Goal: Navigation & Orientation: Find specific page/section

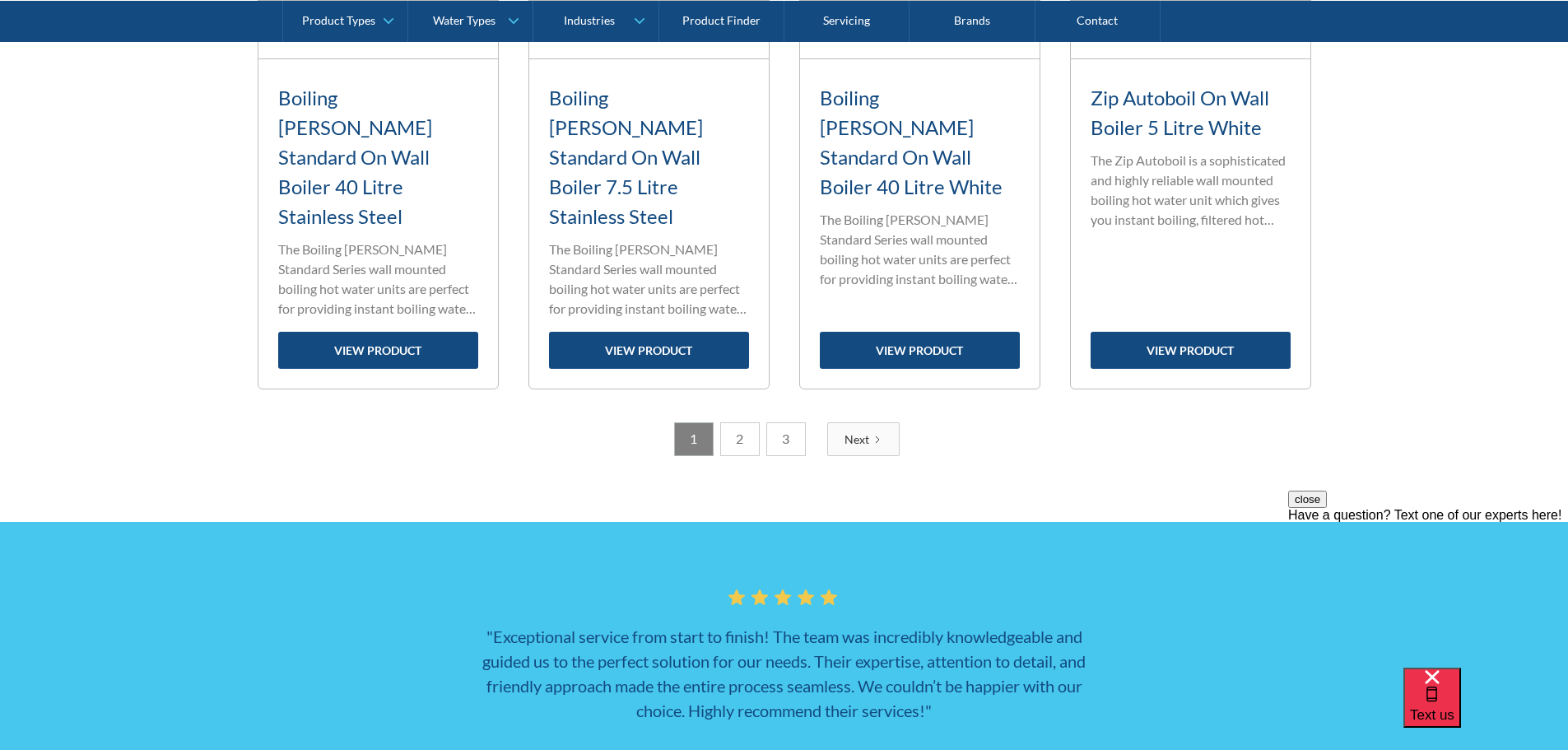
scroll to position [2630, 0]
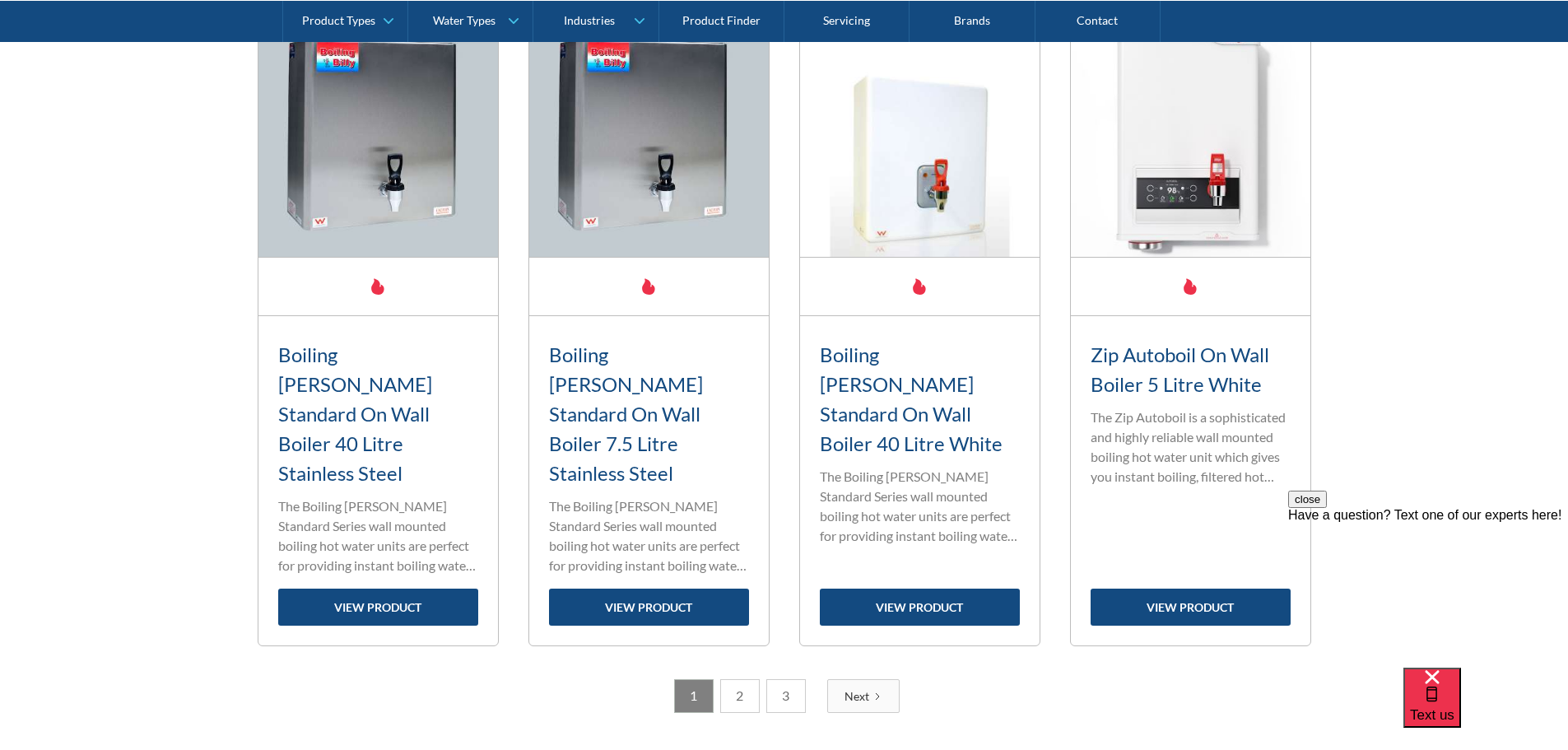
click at [734, 679] on link "2" at bounding box center [740, 696] width 39 height 33
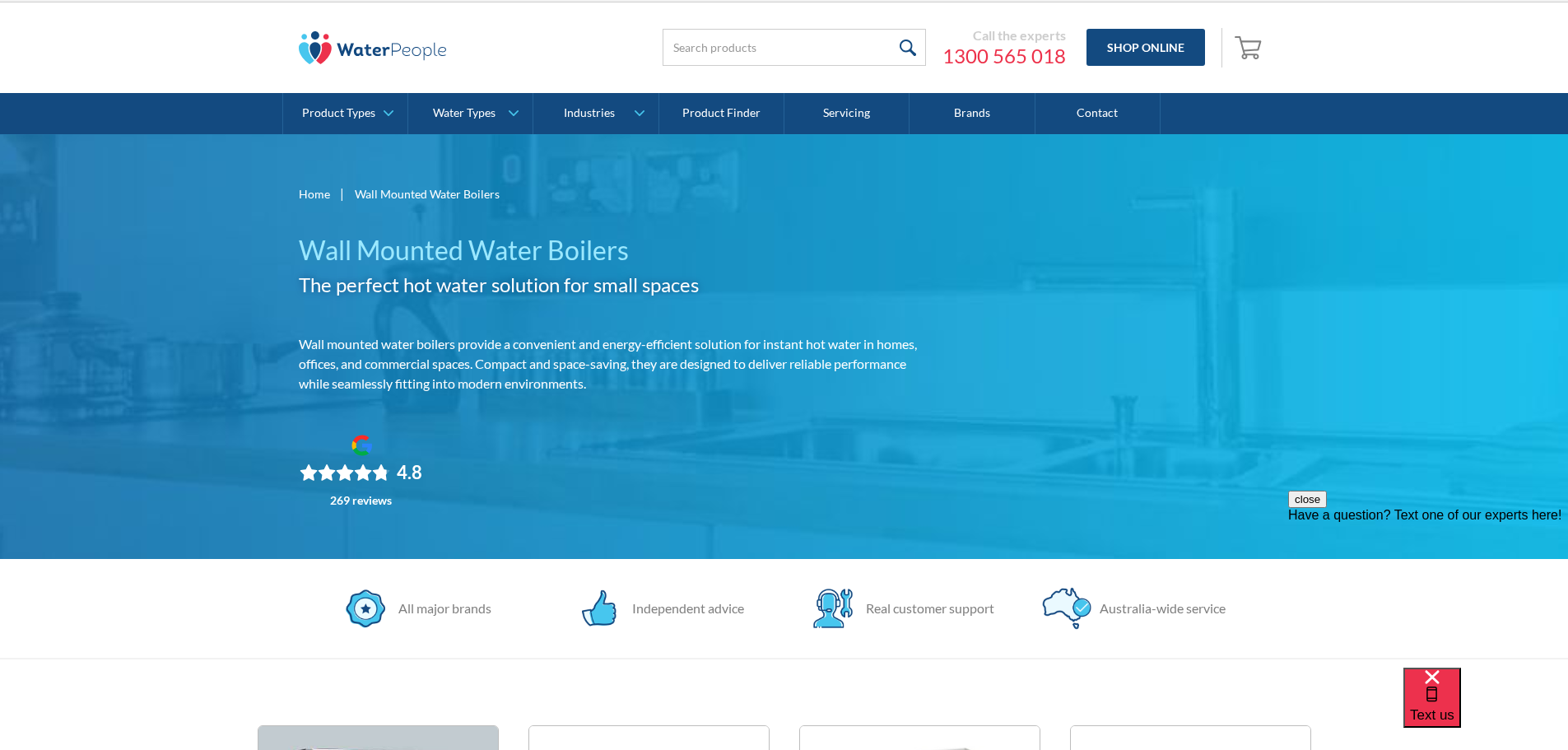
scroll to position [0, 0]
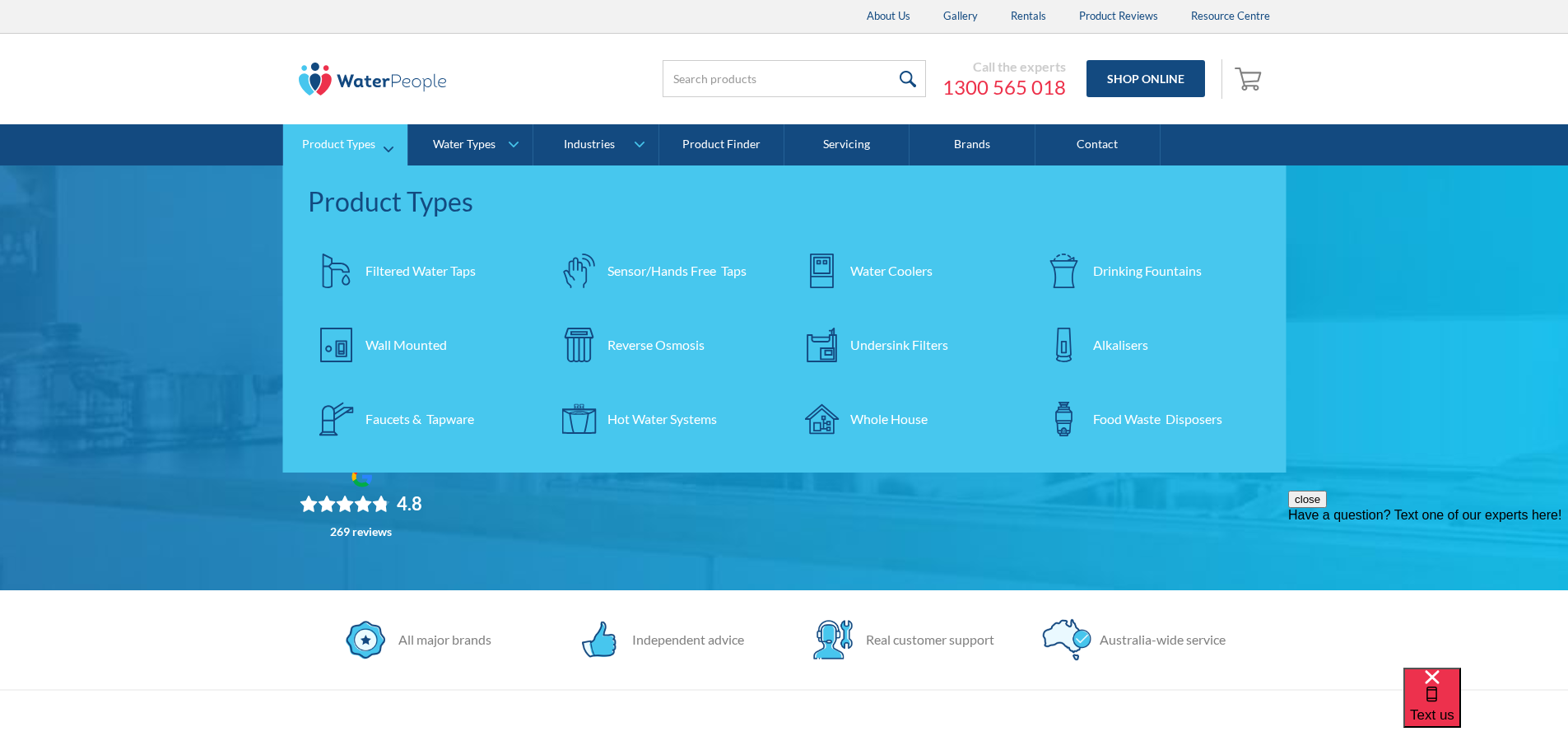
click at [399, 425] on div "Faucets & Tapware" at bounding box center [419, 420] width 109 height 20
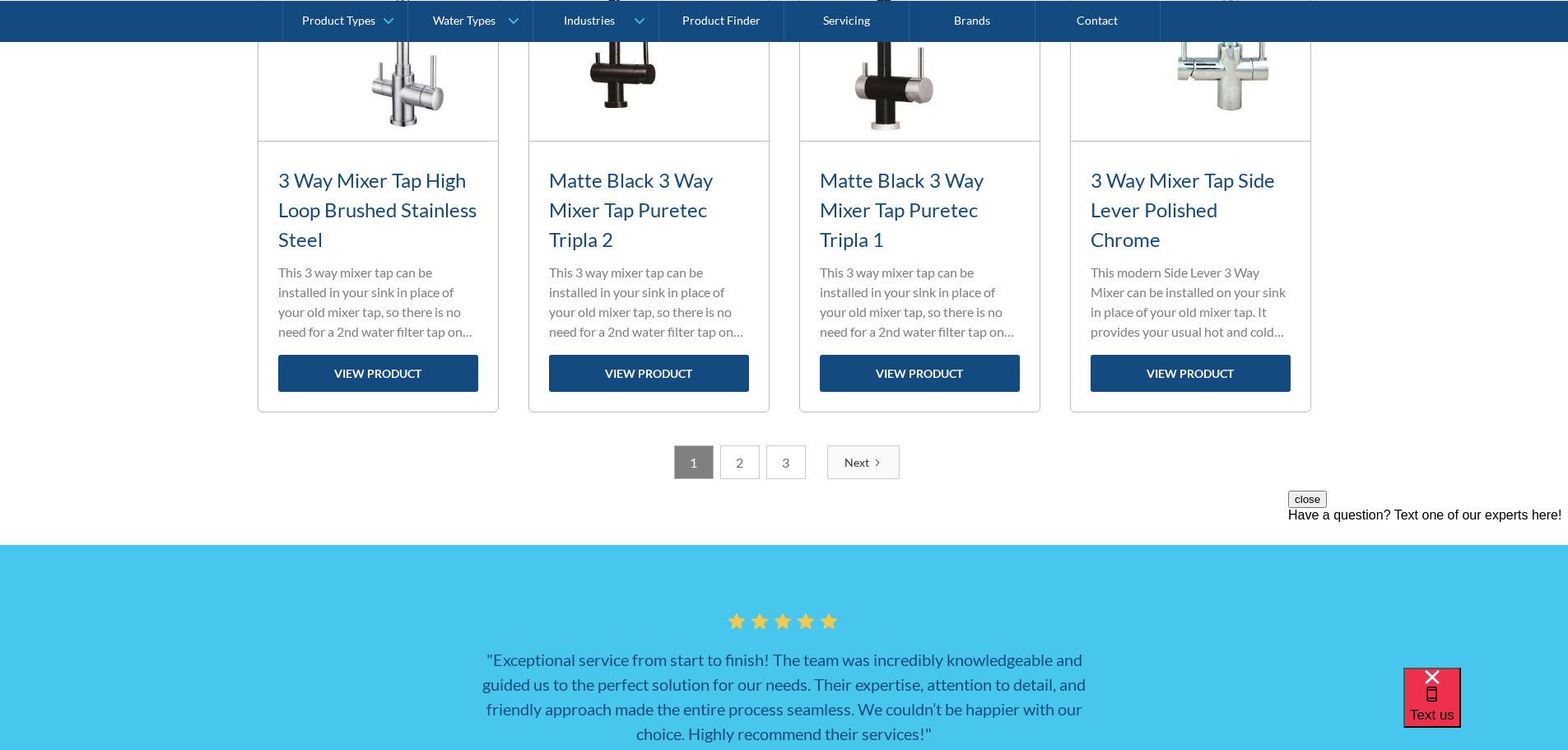
scroll to position [2471, 0]
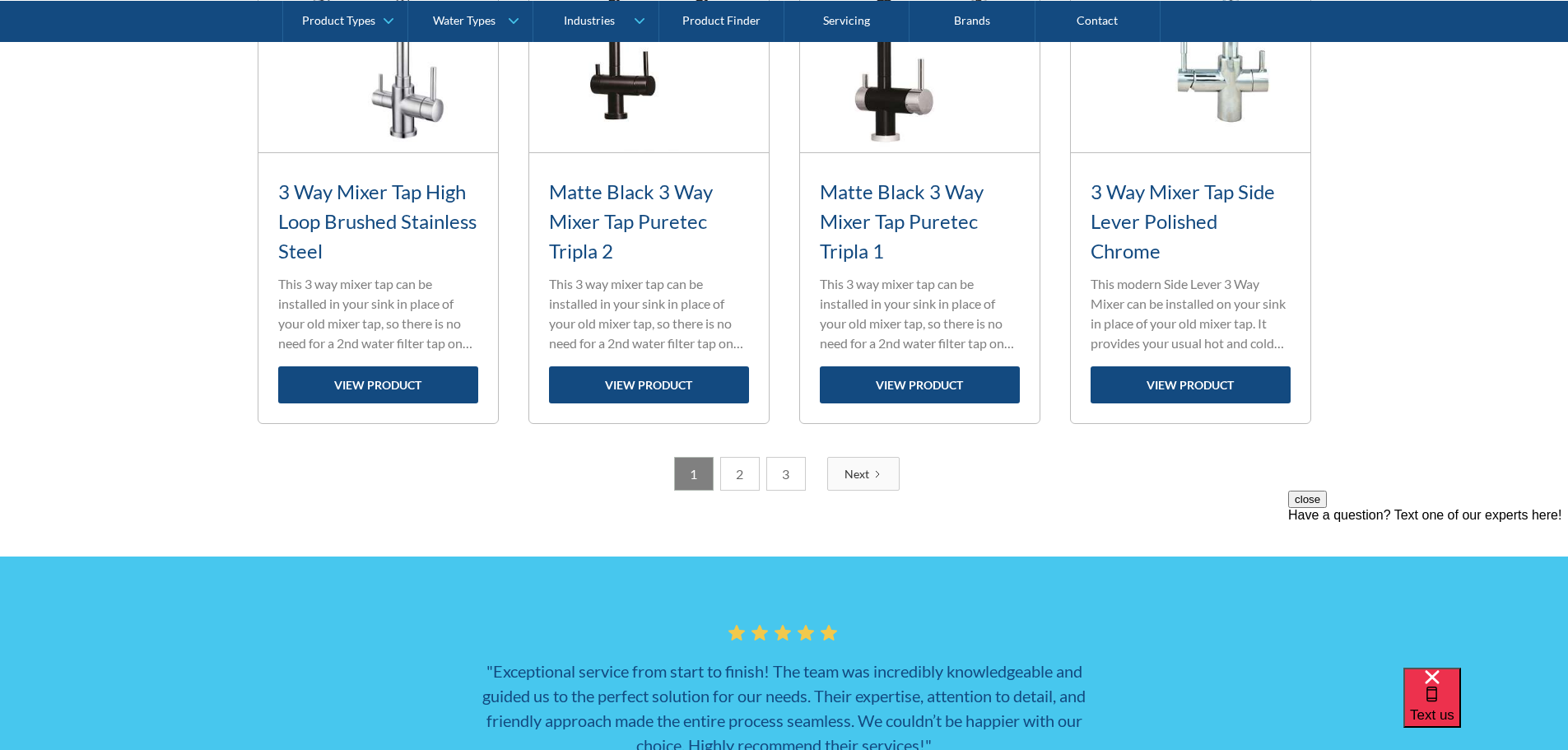
click at [786, 478] on link "3" at bounding box center [786, 474] width 39 height 33
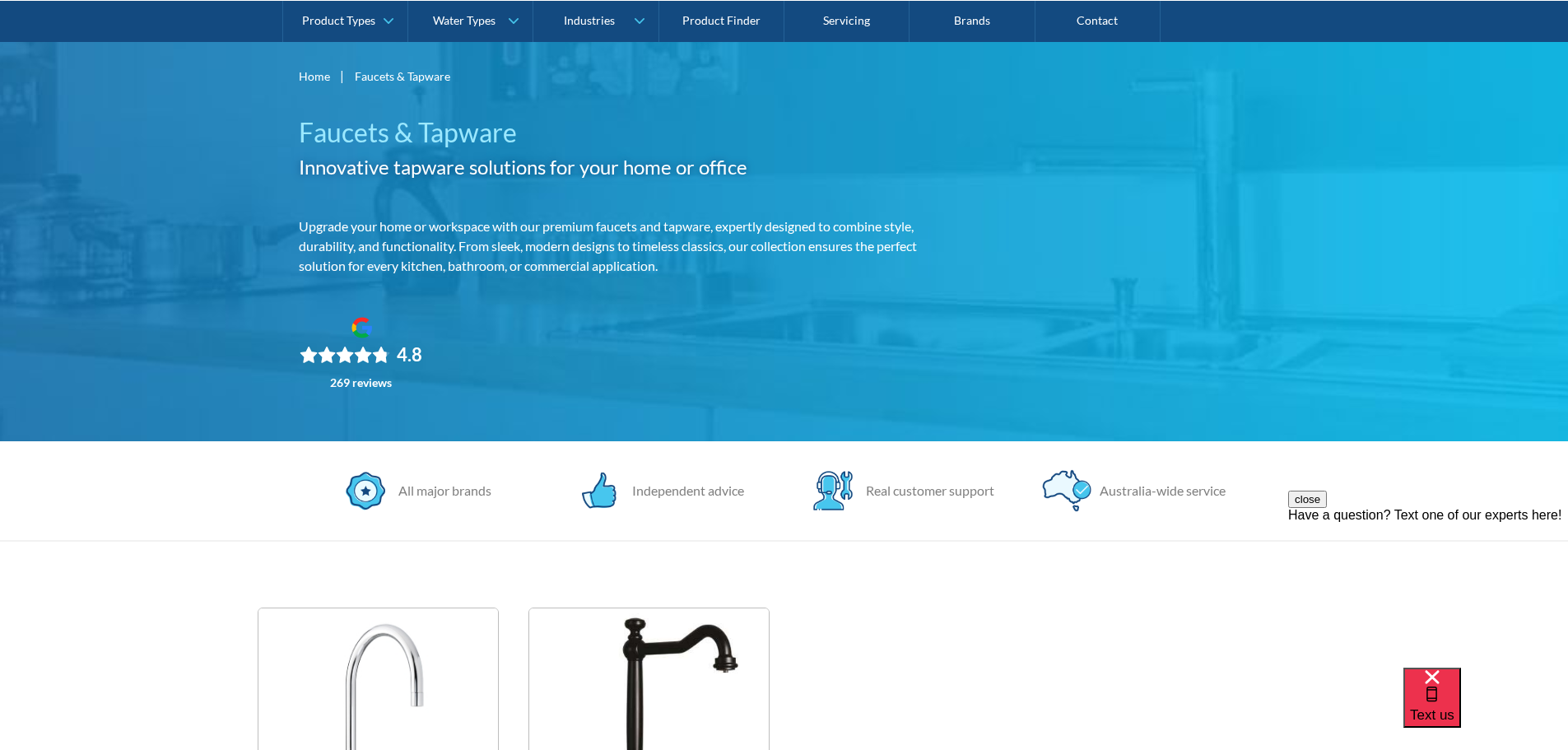
scroll to position [0, 0]
